Goal: Task Accomplishment & Management: Use online tool/utility

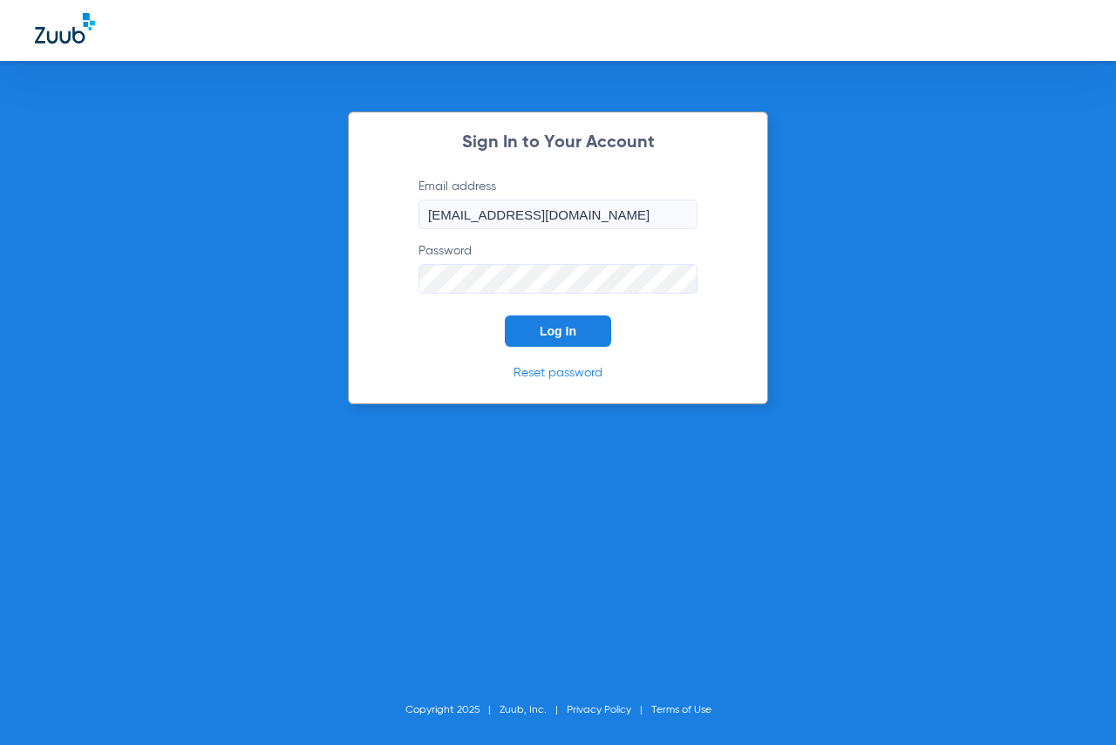
click at [527, 331] on button "Log In" at bounding box center [558, 331] width 106 height 31
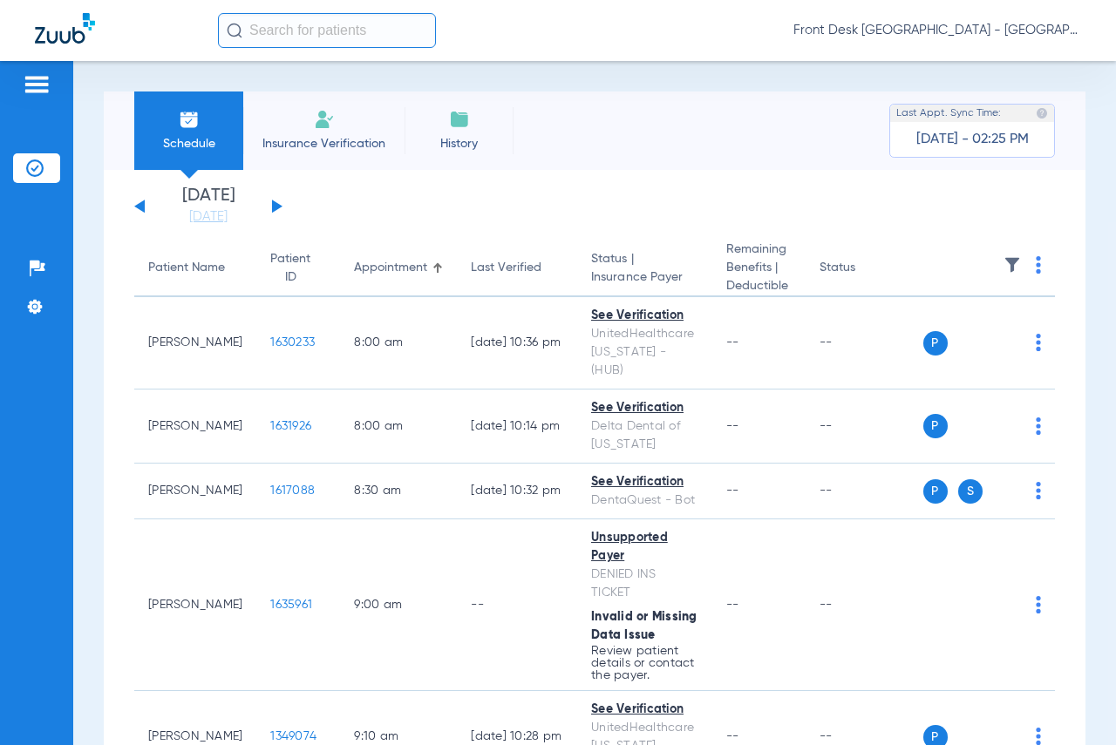
click at [279, 31] on input "text" at bounding box center [327, 30] width 218 height 35
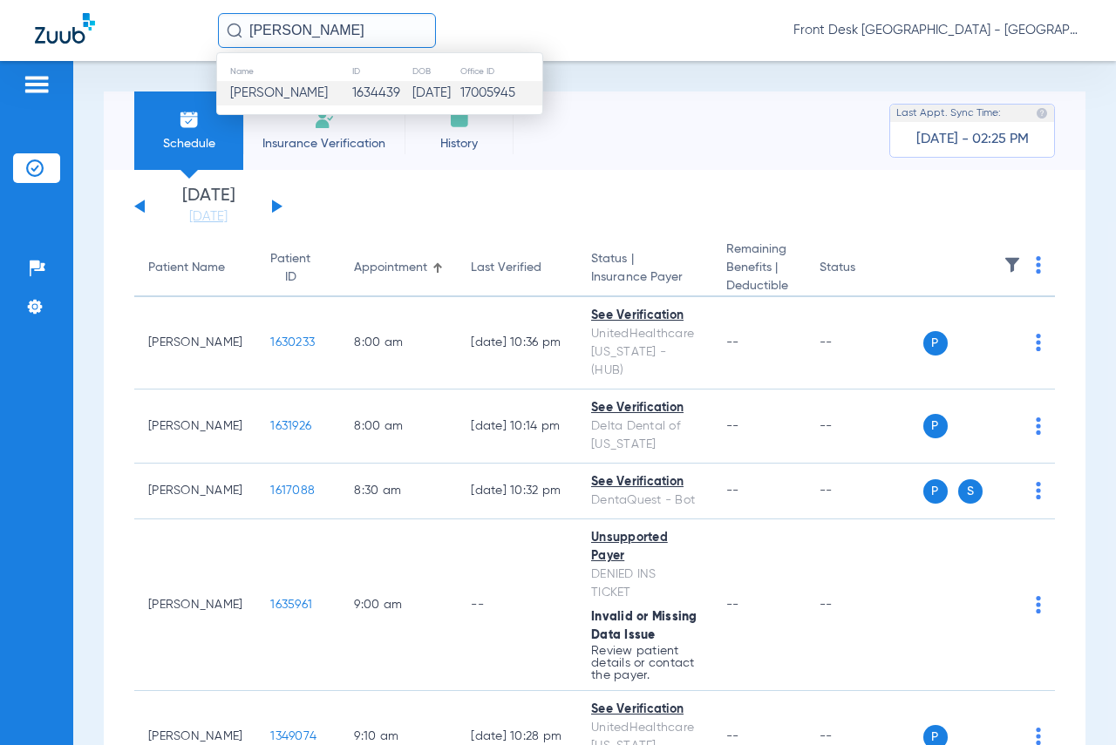
type input "[PERSON_NAME]"
click at [288, 87] on span "[PERSON_NAME]" at bounding box center [279, 92] width 98 height 13
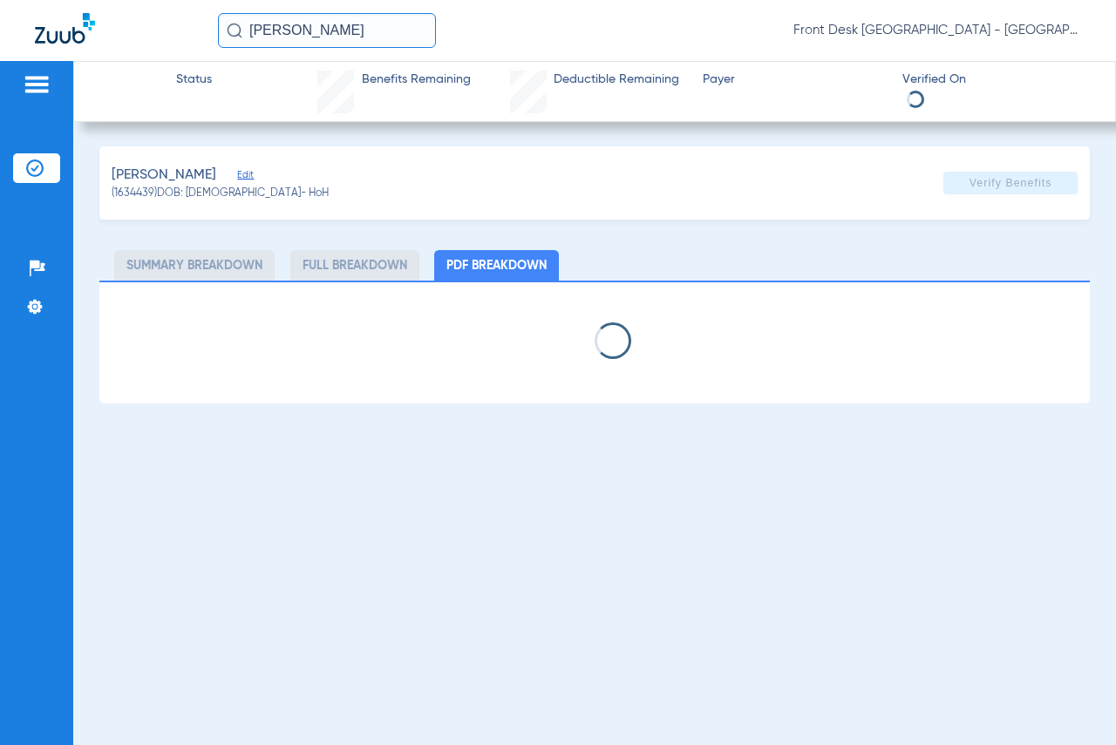
select select "page-width"
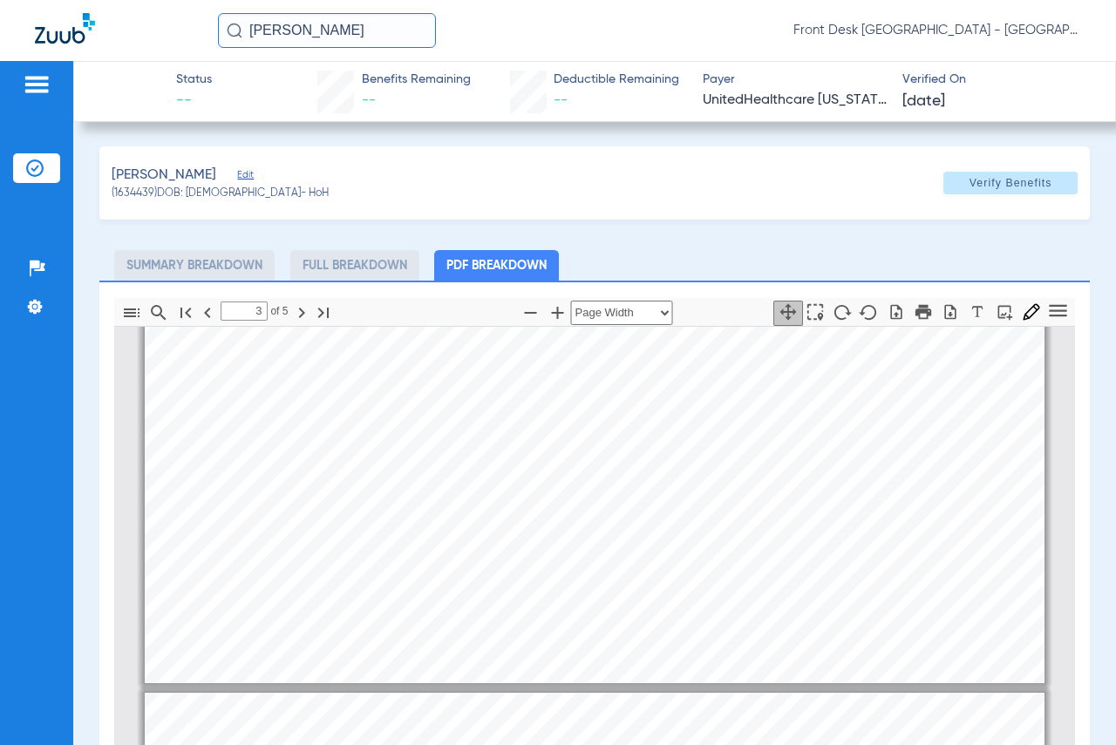
type input "4"
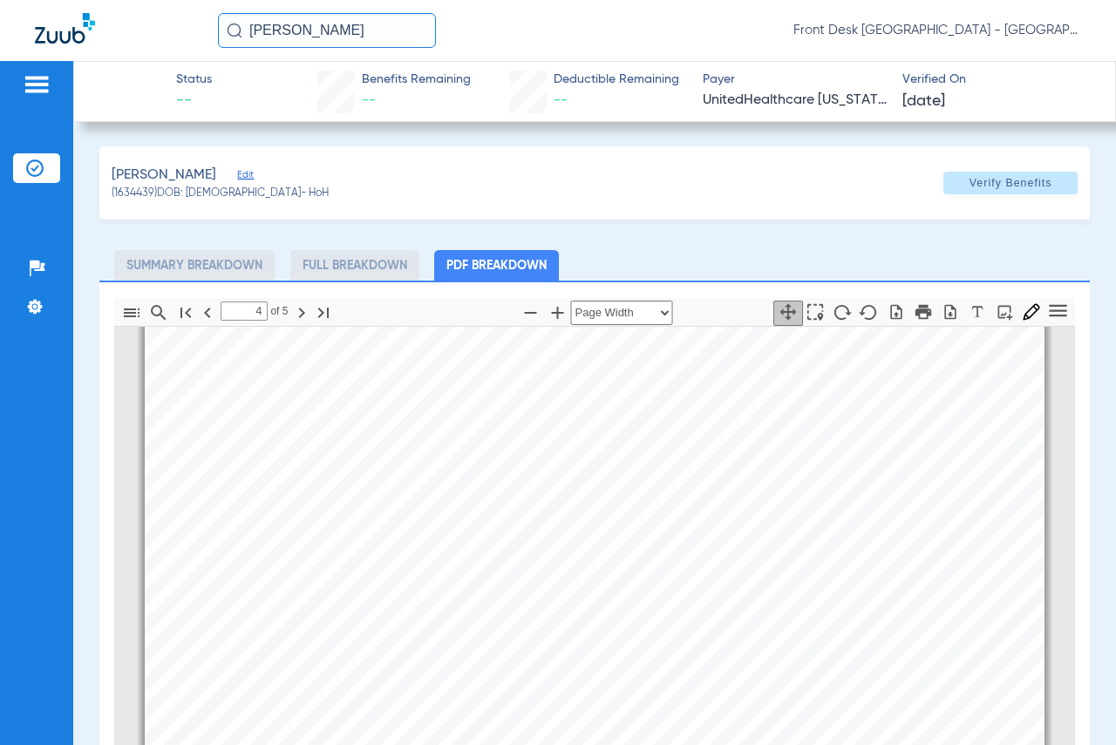
scroll to position [3932, 0]
click at [32, 57] on div "[PERSON_NAME] Front Desk Battle Creek - [GEOGRAPHIC_DATA] | My Community Dental…" at bounding box center [558, 30] width 1116 height 61
click at [37, 79] on img at bounding box center [37, 84] width 28 height 21
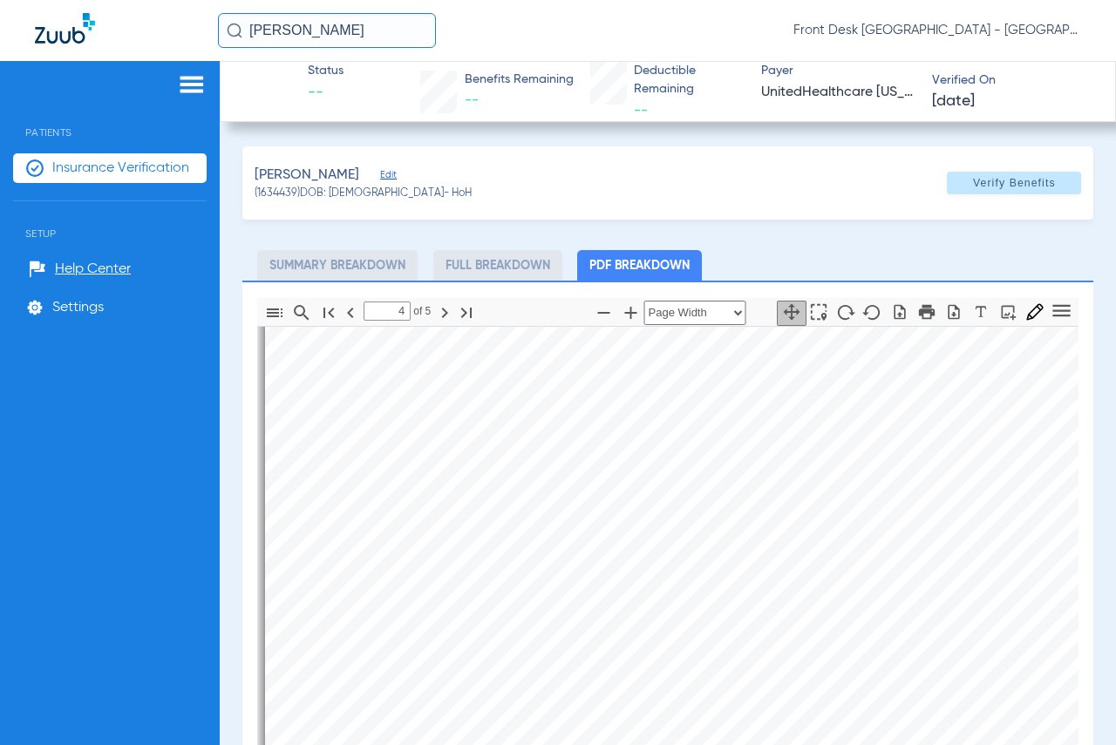
click at [189, 80] on img at bounding box center [192, 84] width 28 height 21
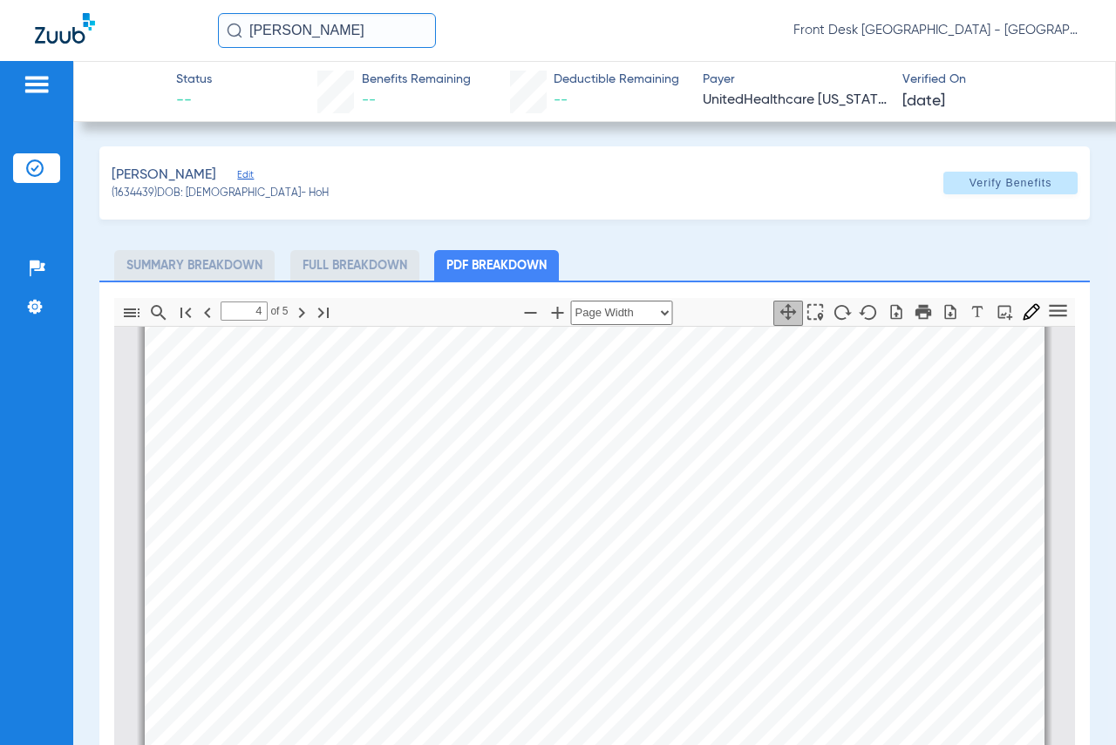
drag, startPoint x: 44, startPoint y: 78, endPoint x: 76, endPoint y: 137, distance: 66.3
click at [44, 78] on img at bounding box center [37, 84] width 28 height 21
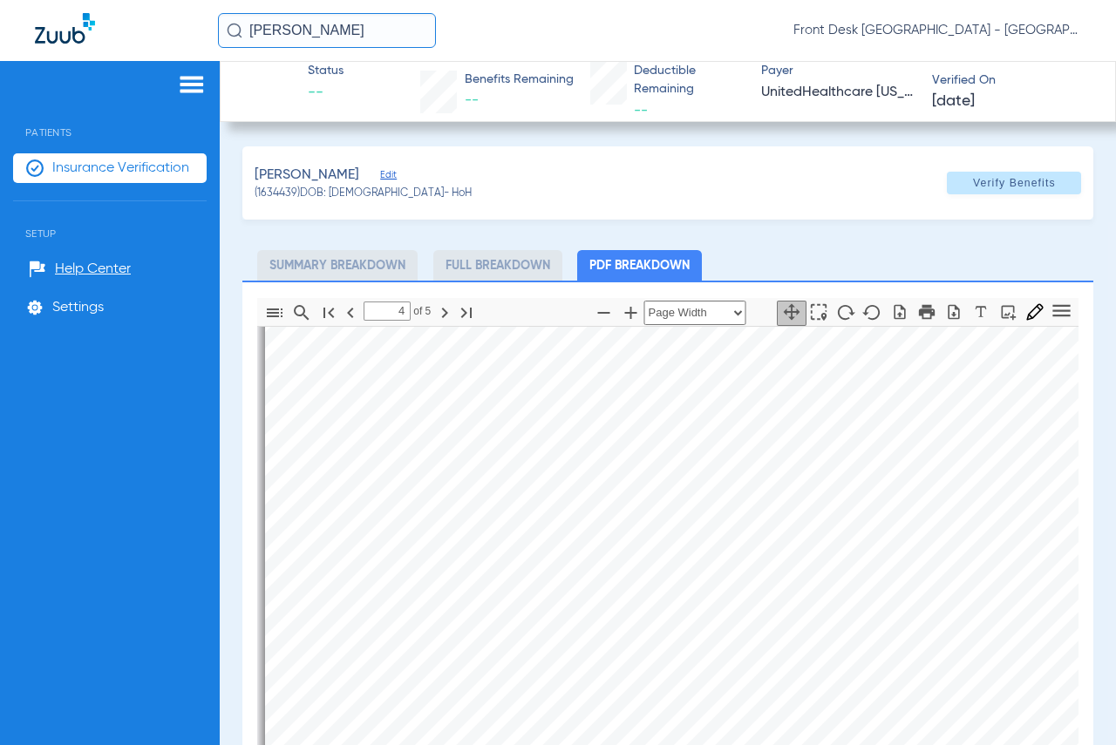
click at [94, 172] on span "Insurance Verification" at bounding box center [120, 168] width 137 height 17
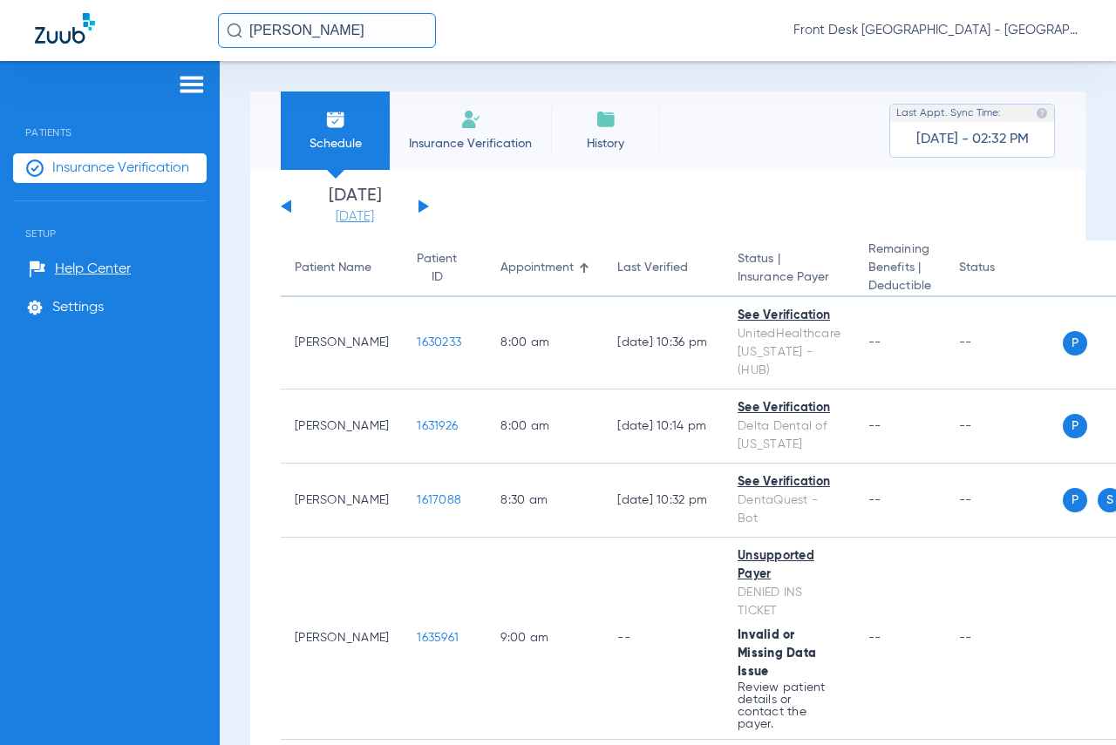
click at [348, 213] on link "[DATE]" at bounding box center [355, 216] width 105 height 17
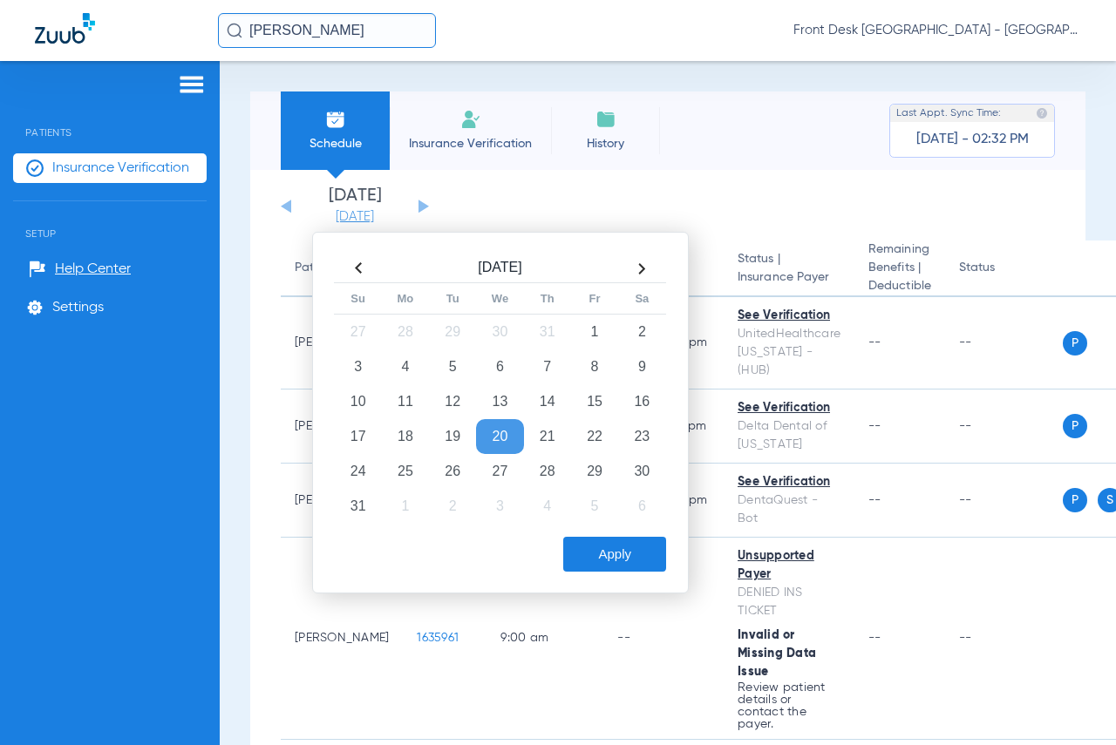
click at [347, 213] on link "[DATE]" at bounding box center [355, 216] width 105 height 17
click at [187, 77] on img at bounding box center [192, 84] width 28 height 21
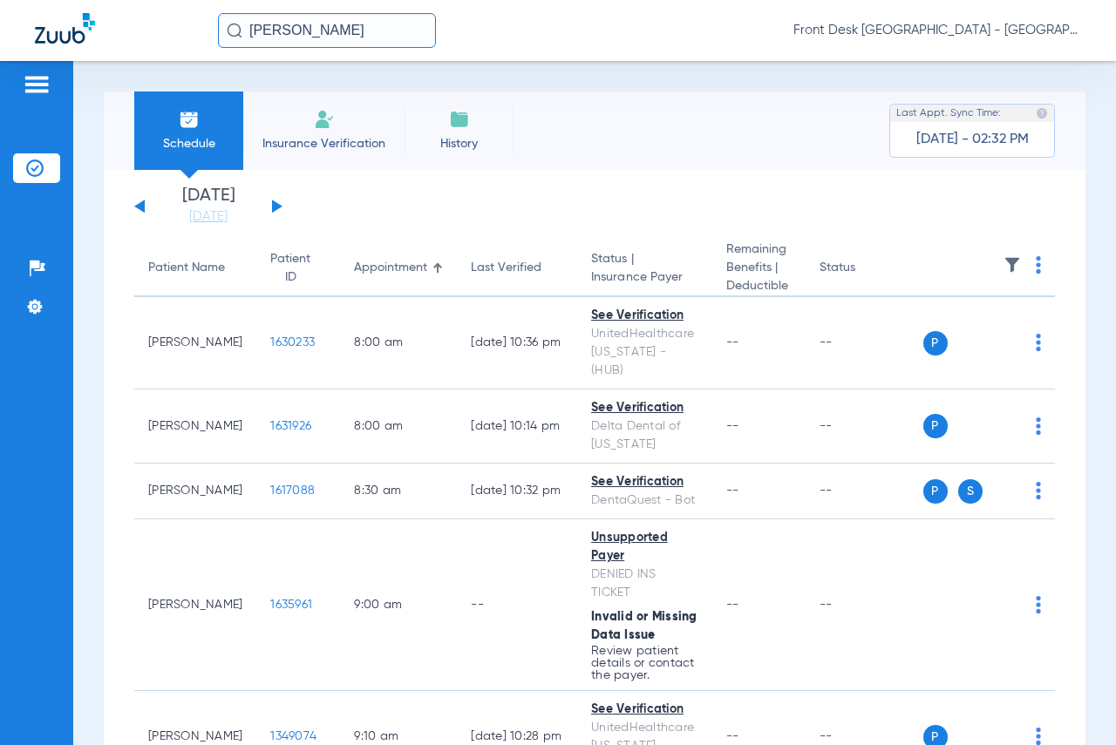
drag, startPoint x: 344, startPoint y: 29, endPoint x: 250, endPoint y: 32, distance: 94.2
click at [250, 32] on input "[PERSON_NAME]" at bounding box center [327, 30] width 218 height 35
click at [288, 36] on input "[PERSON_NAME]" at bounding box center [327, 30] width 218 height 35
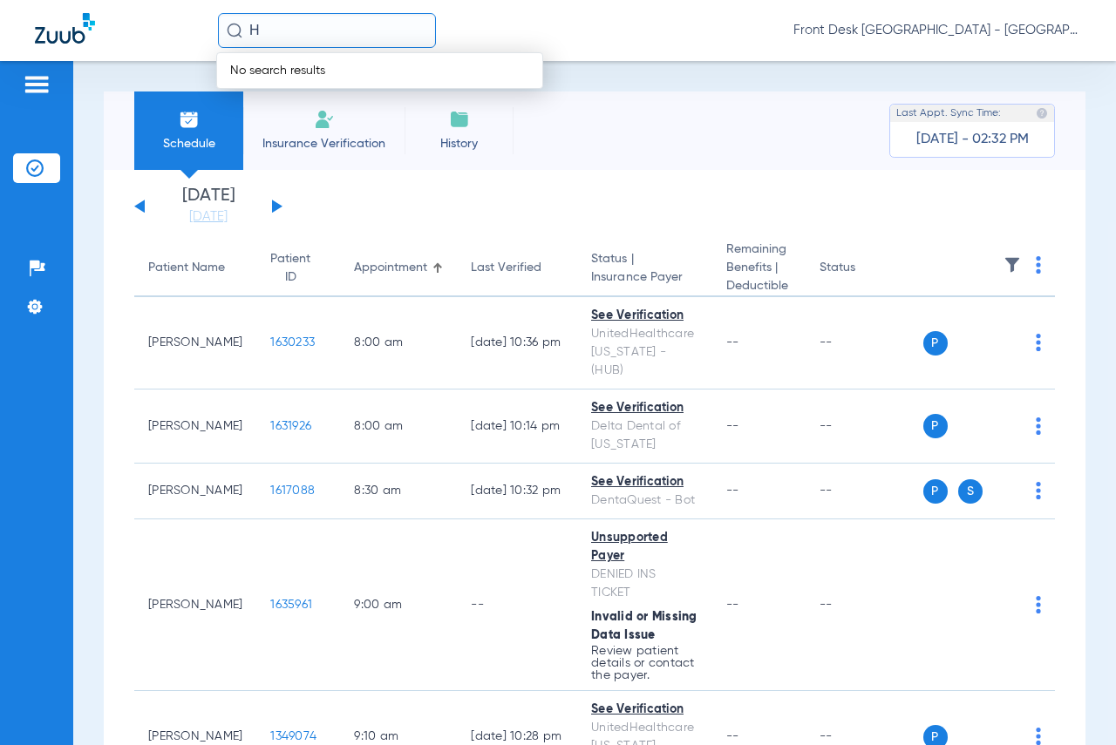
drag, startPoint x: 271, startPoint y: 30, endPoint x: 245, endPoint y: 37, distance: 27.1
click at [245, 37] on input "H" at bounding box center [327, 30] width 218 height 35
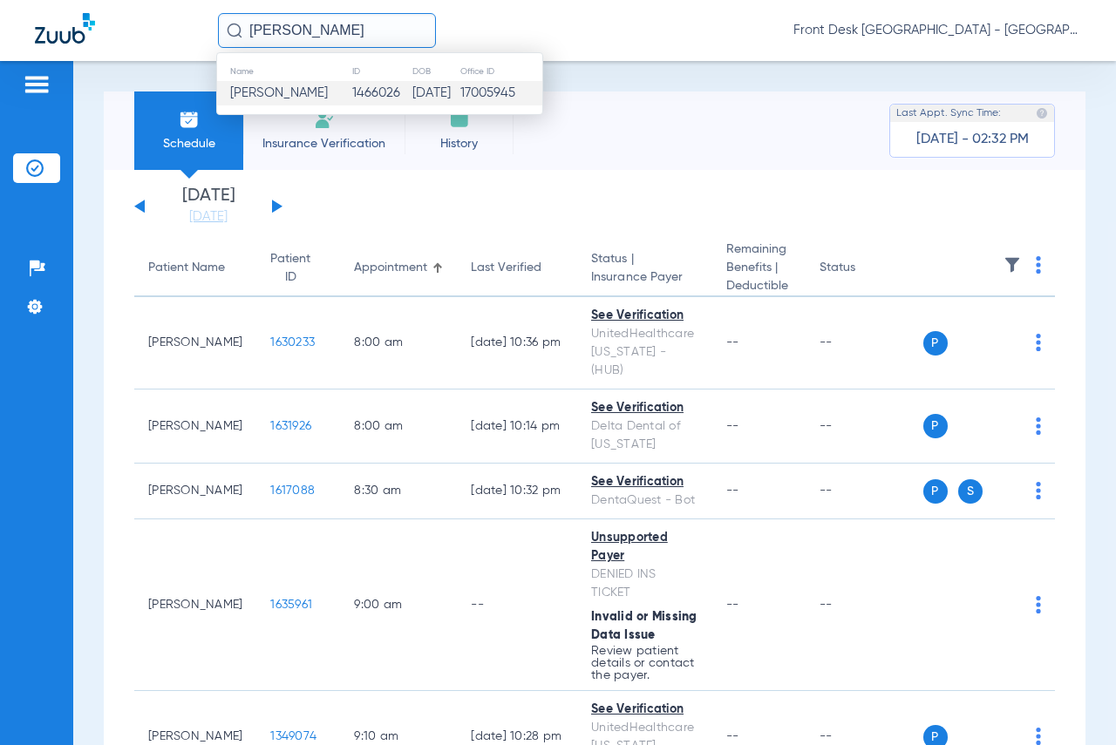
type input "[PERSON_NAME]"
click at [263, 102] on td "[PERSON_NAME]" at bounding box center [284, 93] width 134 height 24
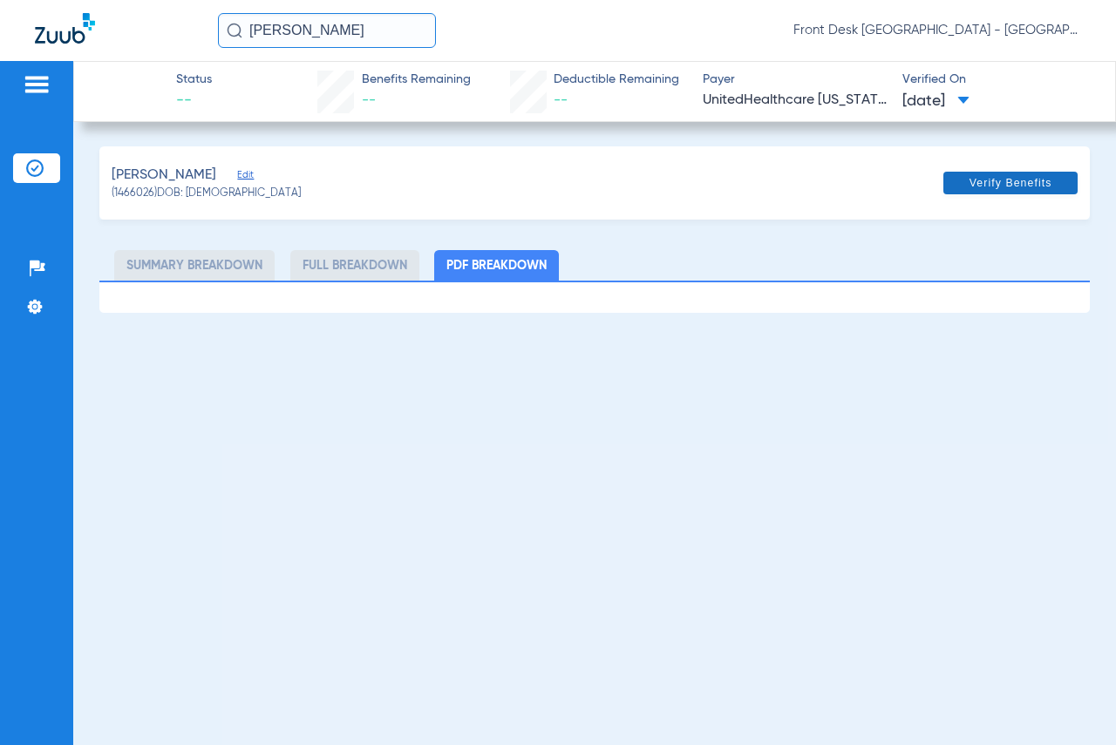
click at [972, 185] on span "Verify Benefits" at bounding box center [1011, 183] width 83 height 14
